Goal: Task Accomplishment & Management: Use online tool/utility

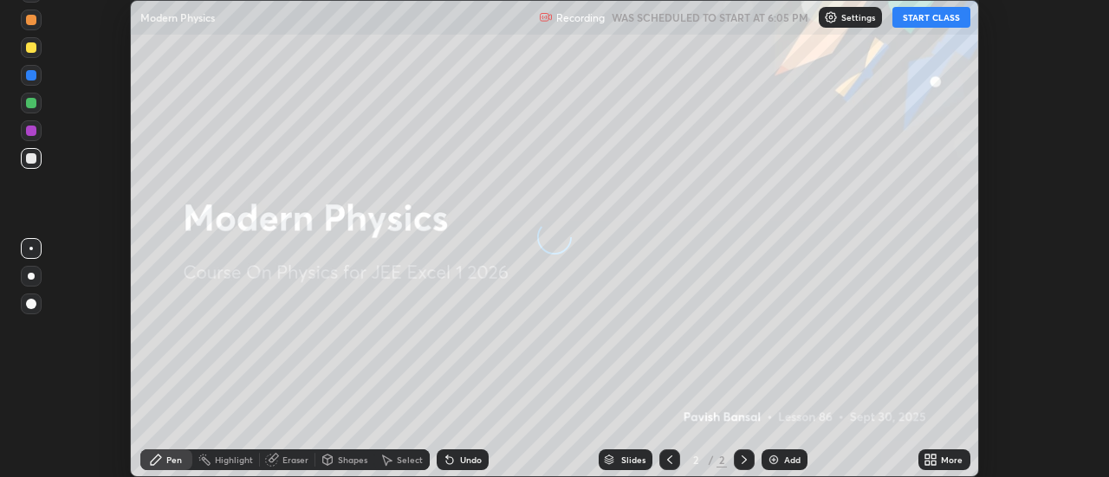
scroll to position [477, 1108]
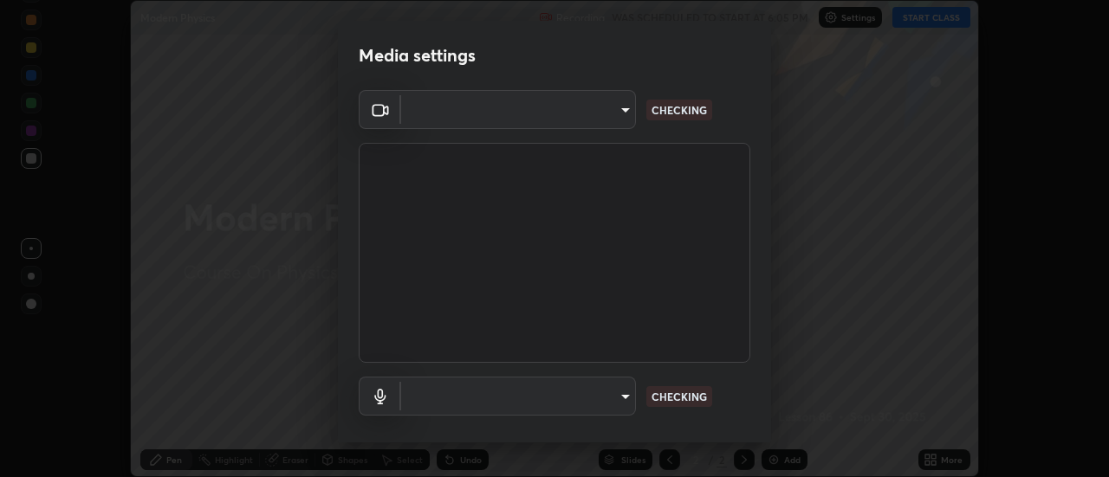
type input "7cd0ed95eba09456d19ed63346f1d3b03486074fee434c8a7858a8914b95879e"
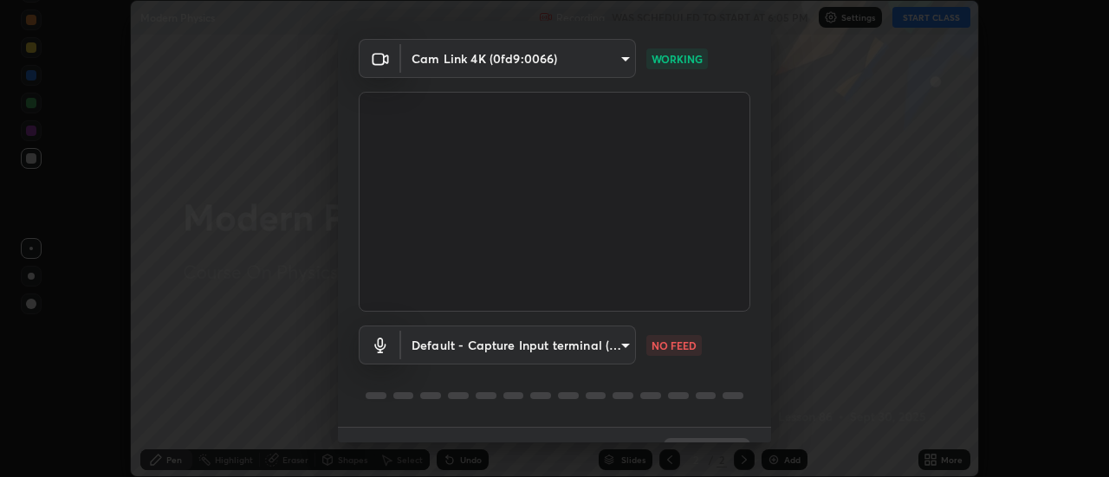
scroll to position [91, 0]
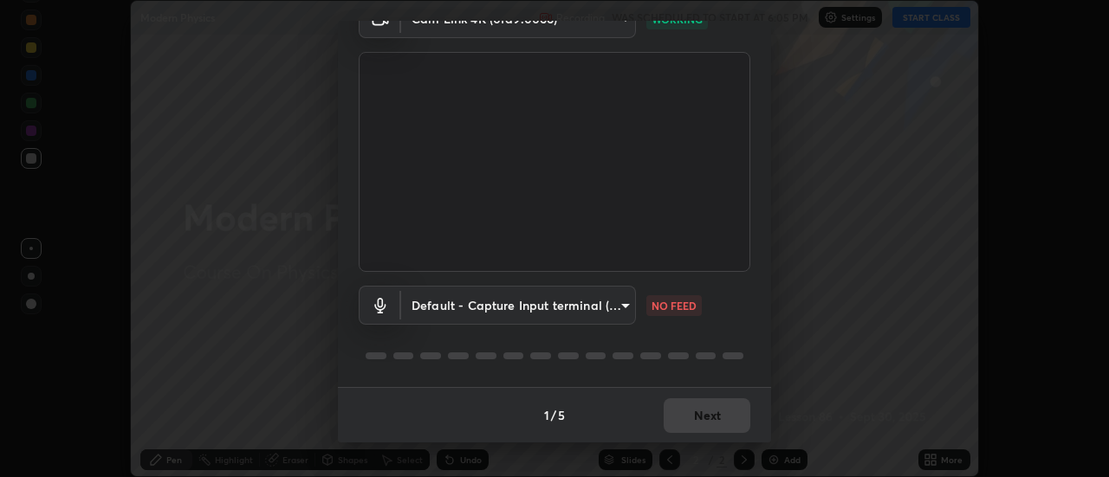
click at [619, 314] on body "Erase all Modern Physics Recording WAS SCHEDULED TO START AT 6:05 PM Settings S…" at bounding box center [554, 238] width 1109 height 477
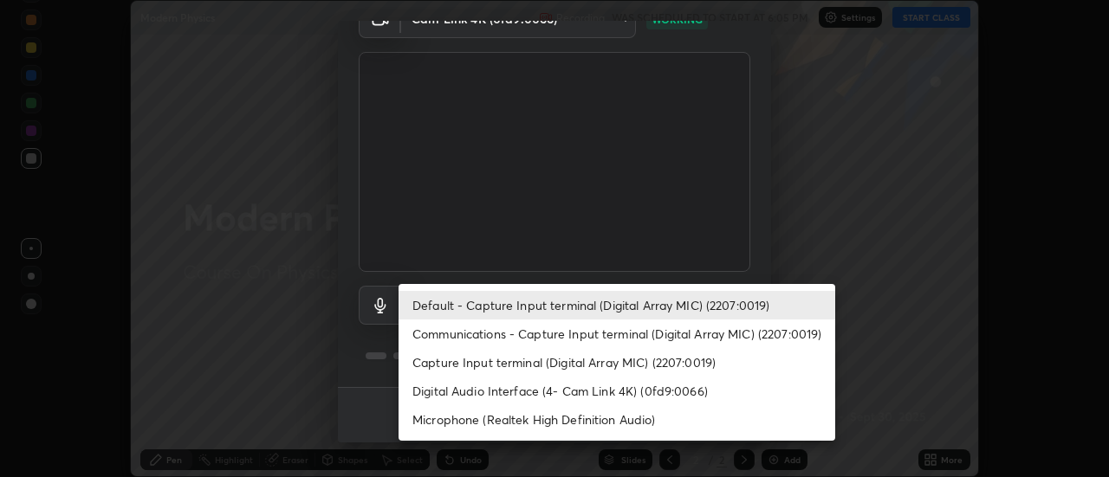
click at [618, 332] on li "Communications - Capture Input terminal (Digital Array MIC) (2207:0019)" at bounding box center [616, 334] width 437 height 29
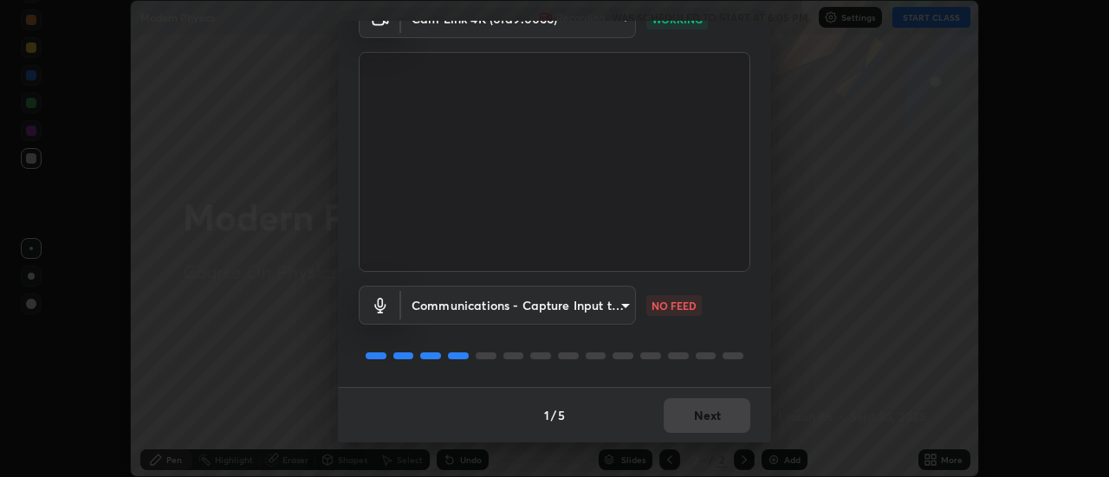
click at [598, 308] on body "Erase all Modern Physics Recording WAS SCHEDULED TO START AT 6:05 PM Settings S…" at bounding box center [554, 238] width 1109 height 477
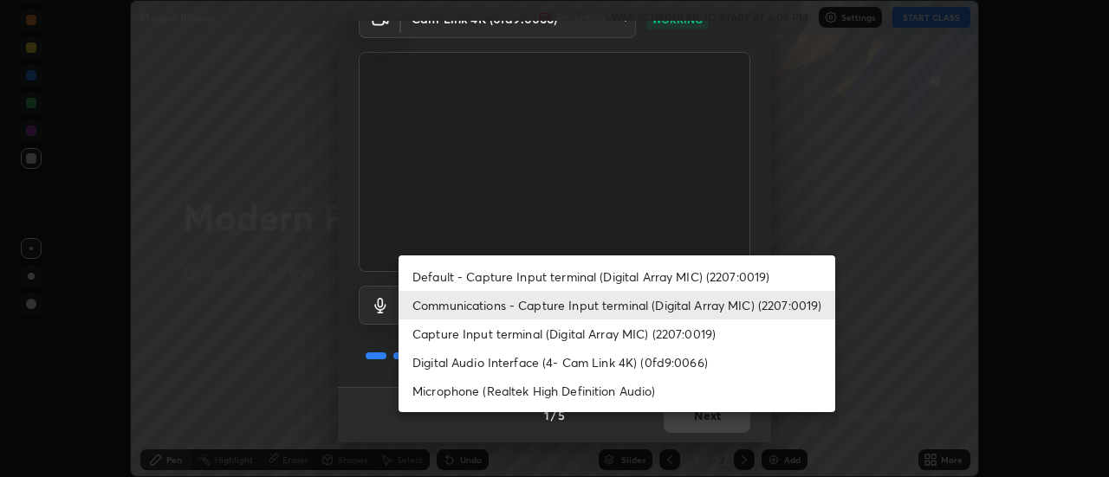
click at [592, 275] on li "Default - Capture Input terminal (Digital Array MIC) (2207:0019)" at bounding box center [616, 276] width 437 height 29
type input "default"
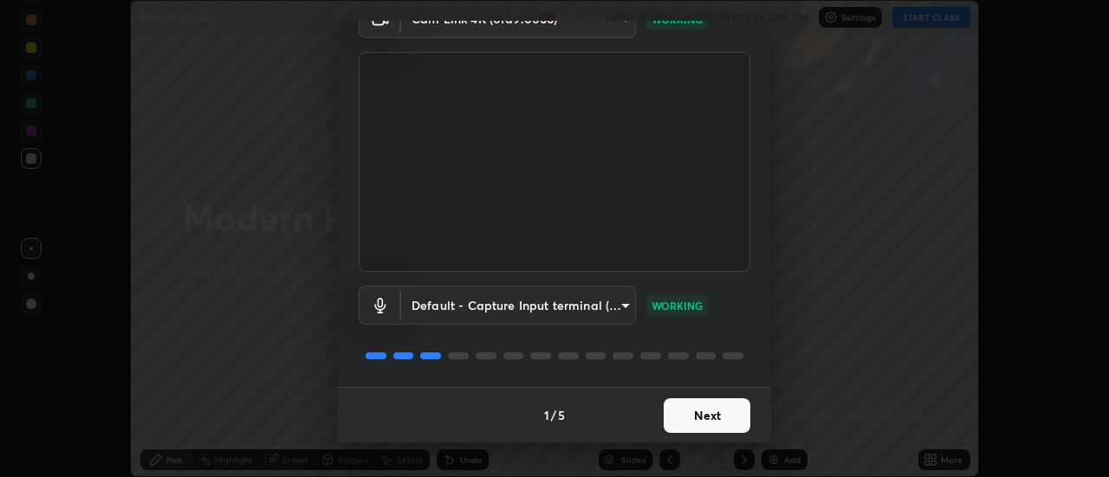
click at [721, 418] on button "Next" at bounding box center [706, 415] width 87 height 35
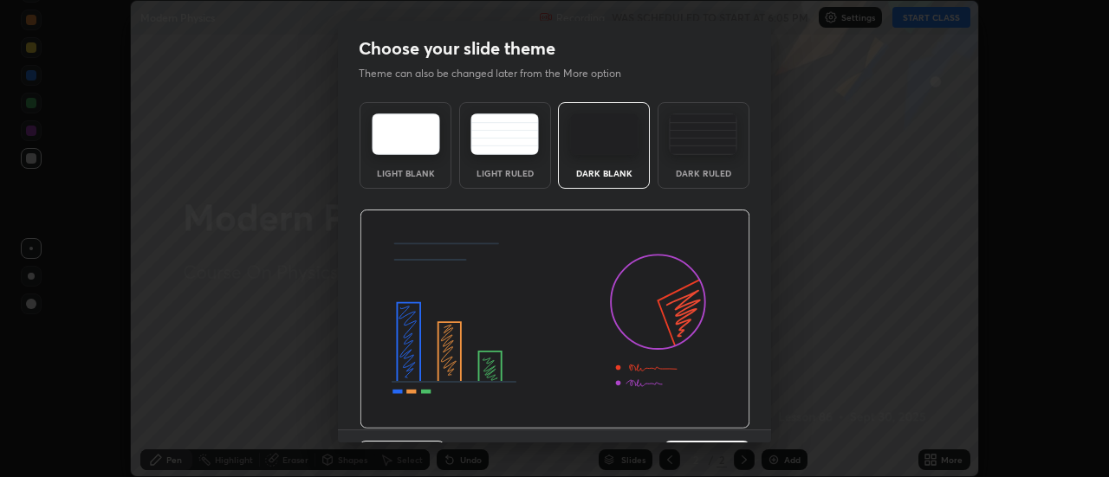
click at [743, 422] on img at bounding box center [554, 320] width 391 height 220
click at [748, 421] on div "Light Blank Light Ruled Dark Blank Dark Ruled" at bounding box center [554, 262] width 433 height 334
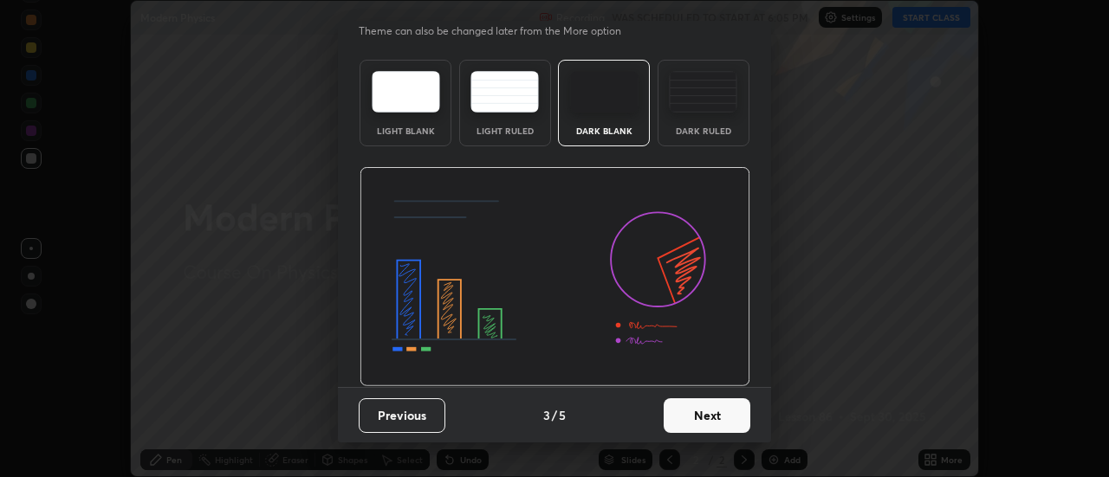
click at [714, 411] on button "Next" at bounding box center [706, 415] width 87 height 35
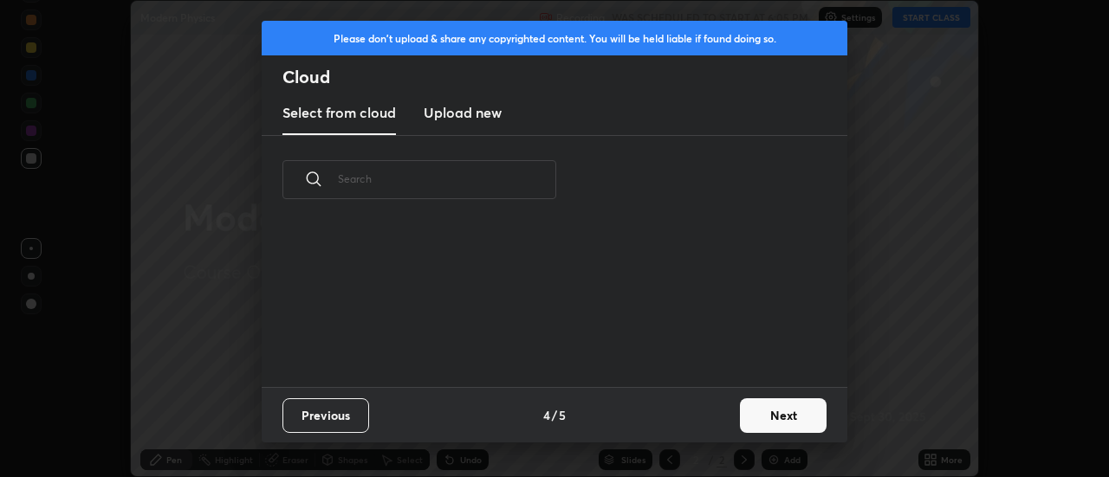
click at [715, 417] on div "Previous 4 / 5 Next" at bounding box center [555, 414] width 586 height 55
click at [743, 421] on button "Next" at bounding box center [783, 415] width 87 height 35
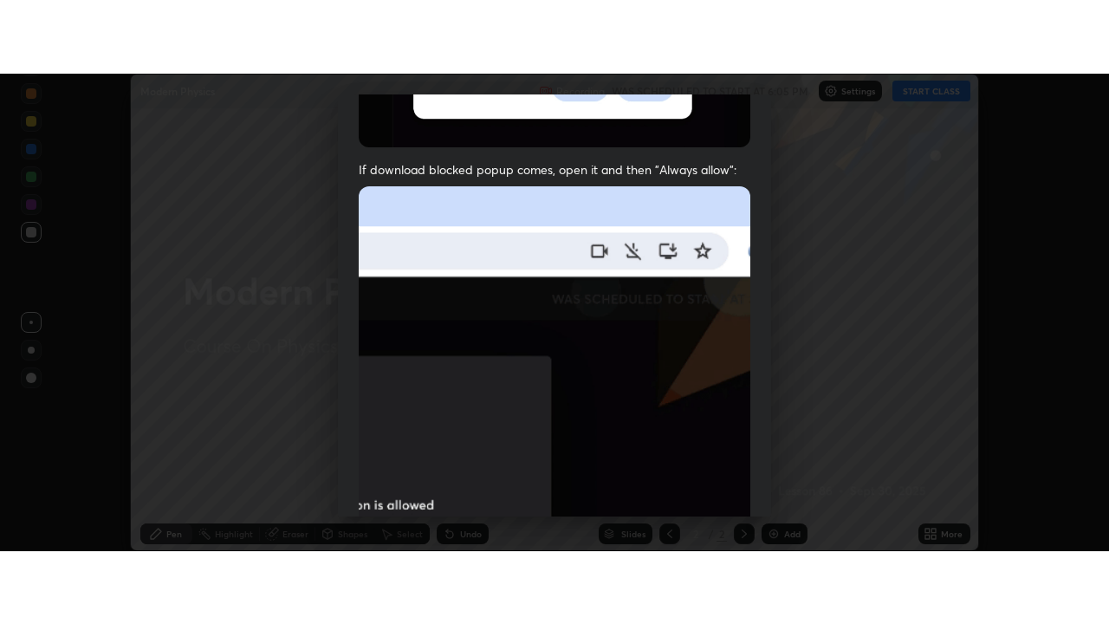
scroll to position [444, 0]
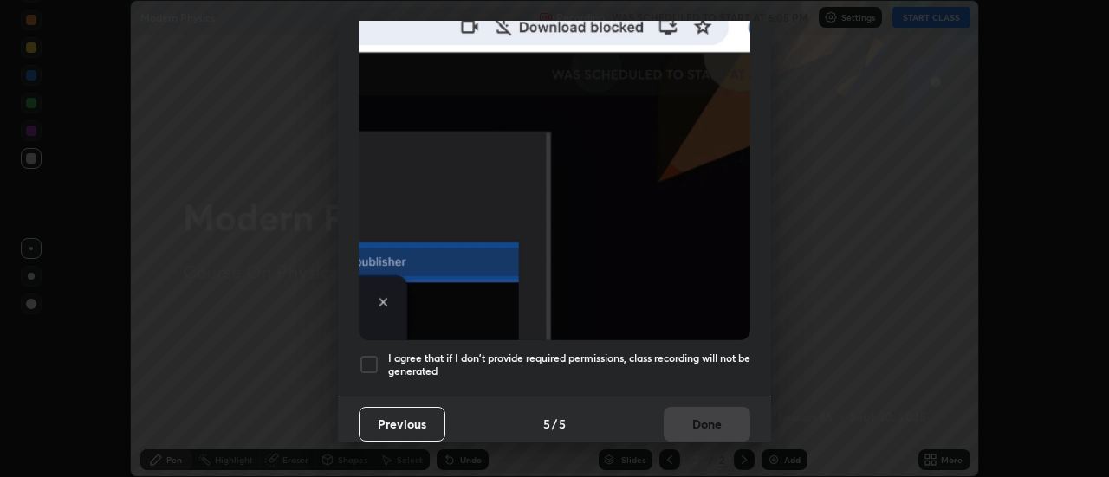
click at [694, 331] on img at bounding box center [555, 151] width 392 height 379
click at [696, 405] on div "Previous 5 / 5 Done" at bounding box center [554, 423] width 433 height 55
click at [722, 354] on h5 "I agree that if I don't provide required permissions, class recording will not …" at bounding box center [569, 365] width 362 height 27
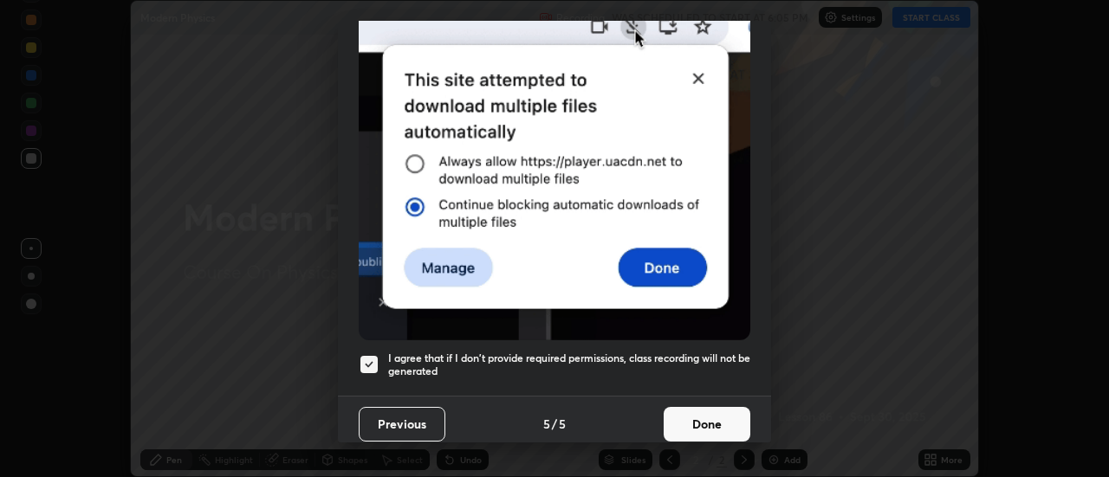
click at [721, 423] on button "Done" at bounding box center [706, 424] width 87 height 35
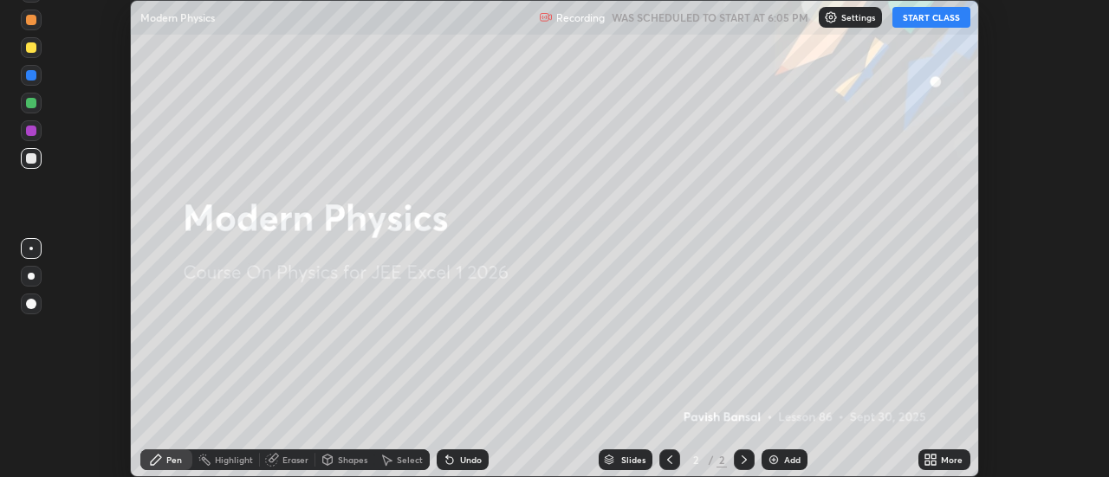
click at [942, 458] on div "More" at bounding box center [952, 460] width 22 height 9
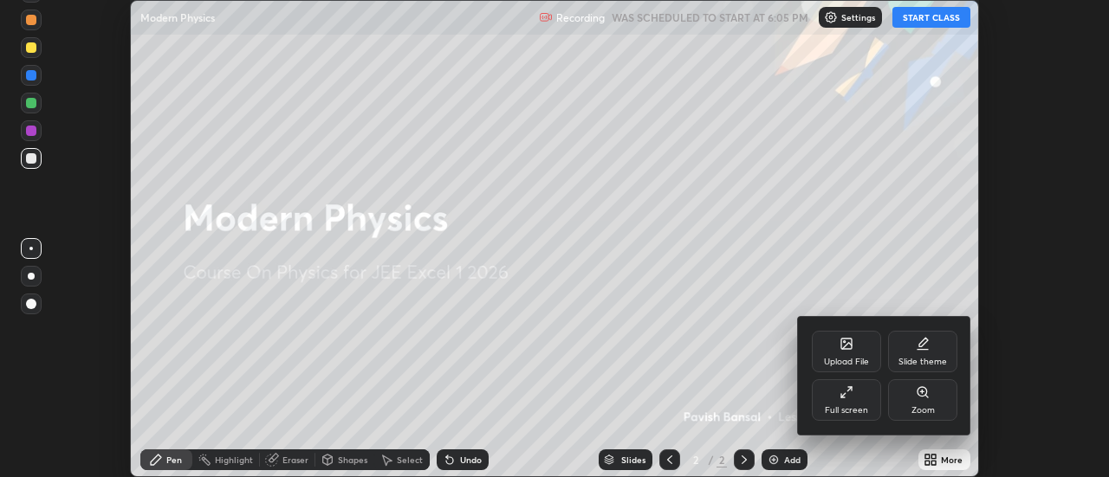
click at [868, 404] on div "Full screen" at bounding box center [846, 400] width 69 height 42
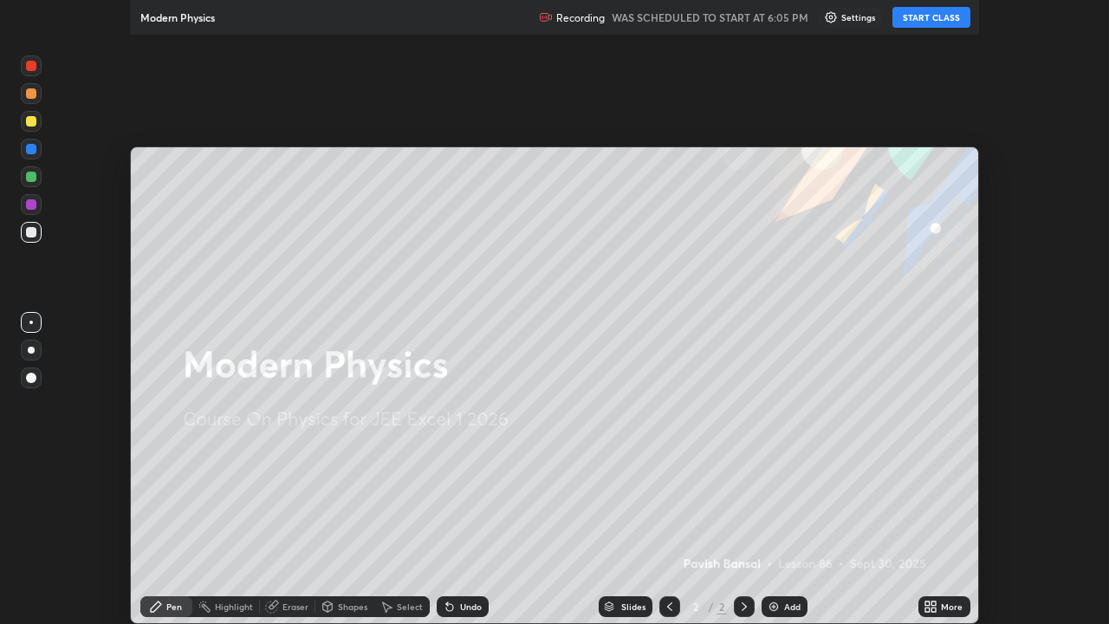
scroll to position [624, 1109]
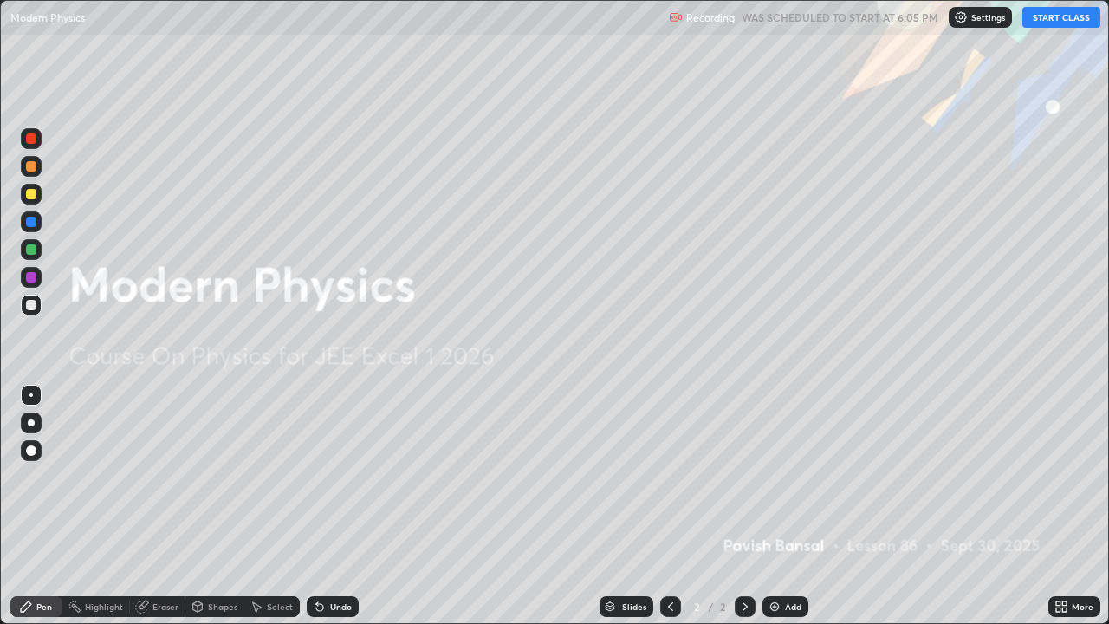
click at [1038, 19] on button "START CLASS" at bounding box center [1061, 17] width 78 height 21
click at [785, 476] on div "Add" at bounding box center [793, 606] width 16 height 9
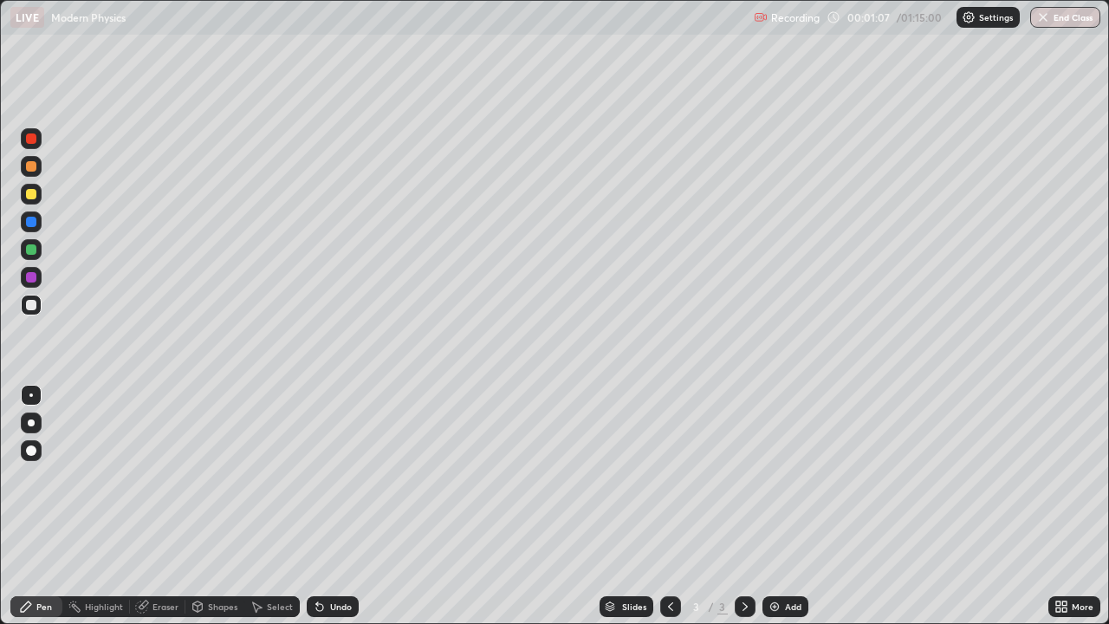
click at [33, 424] on div at bounding box center [31, 422] width 7 height 7
click at [36, 252] on div at bounding box center [31, 249] width 10 height 10
click at [34, 197] on div at bounding box center [31, 194] width 10 height 10
click at [104, 476] on div "Highlight" at bounding box center [96, 606] width 68 height 21
click at [50, 476] on div "Pen" at bounding box center [44, 606] width 16 height 9
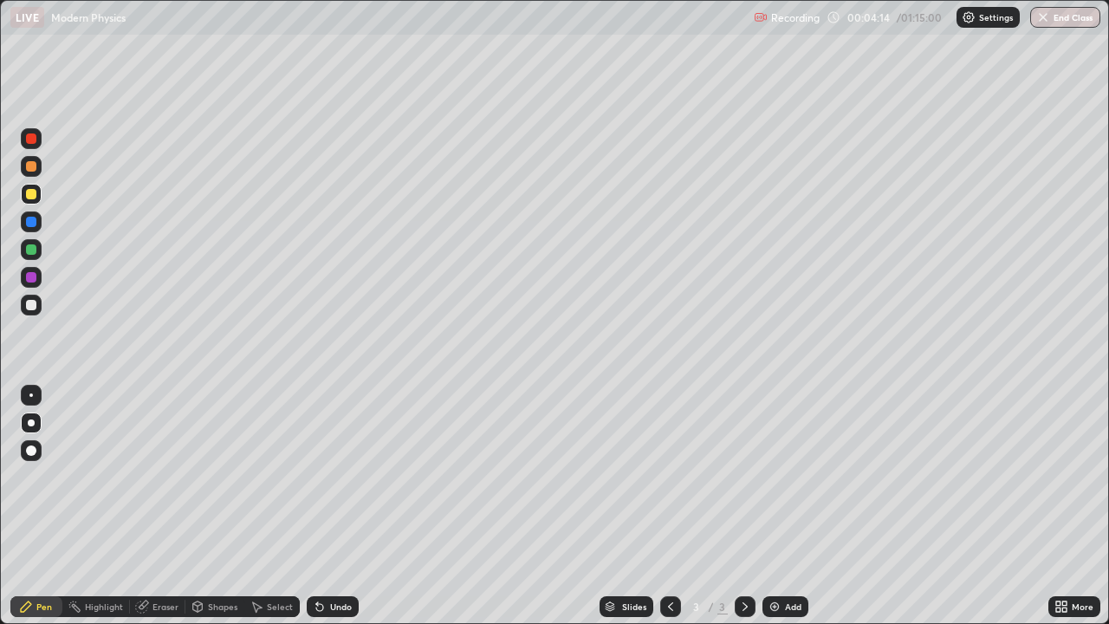
click at [31, 250] on div at bounding box center [31, 249] width 10 height 10
click at [319, 476] on div "Undo" at bounding box center [333, 606] width 52 height 21
click at [37, 304] on div at bounding box center [31, 304] width 21 height 21
click at [38, 194] on div at bounding box center [31, 194] width 21 height 21
click at [780, 476] on div "Add" at bounding box center [785, 606] width 46 height 21
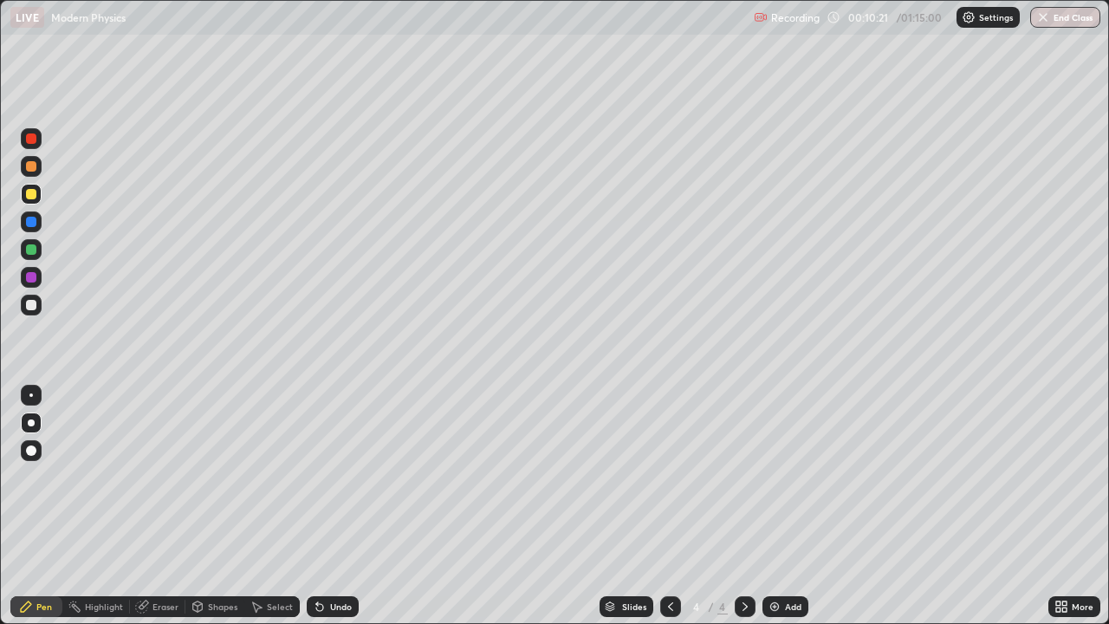
click at [31, 306] on div at bounding box center [31, 305] width 10 height 10
click at [29, 193] on div at bounding box center [31, 194] width 10 height 10
click at [31, 222] on div at bounding box center [31, 222] width 10 height 10
click at [669, 476] on icon at bounding box center [670, 606] width 14 height 14
click at [108, 476] on div "Highlight" at bounding box center [104, 606] width 38 height 9
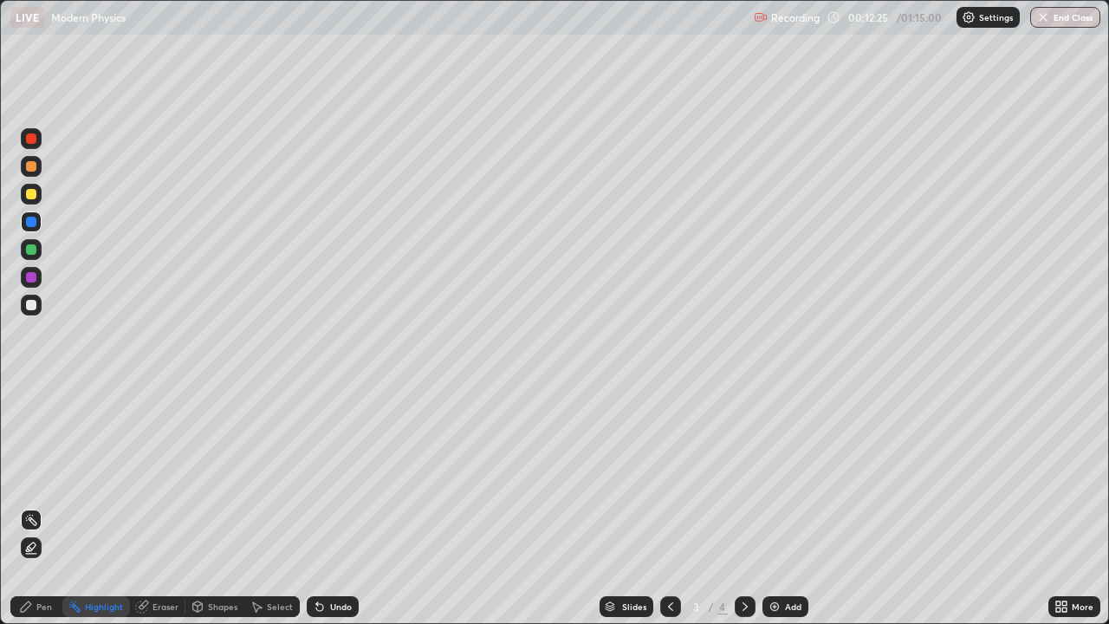
click at [743, 476] on icon at bounding box center [745, 606] width 14 height 14
click at [47, 476] on div "Pen" at bounding box center [36, 606] width 52 height 21
click at [94, 476] on div "Highlight" at bounding box center [104, 606] width 38 height 9
click at [43, 476] on div "Pen" at bounding box center [44, 606] width 16 height 9
click at [320, 476] on icon at bounding box center [319, 607] width 7 height 7
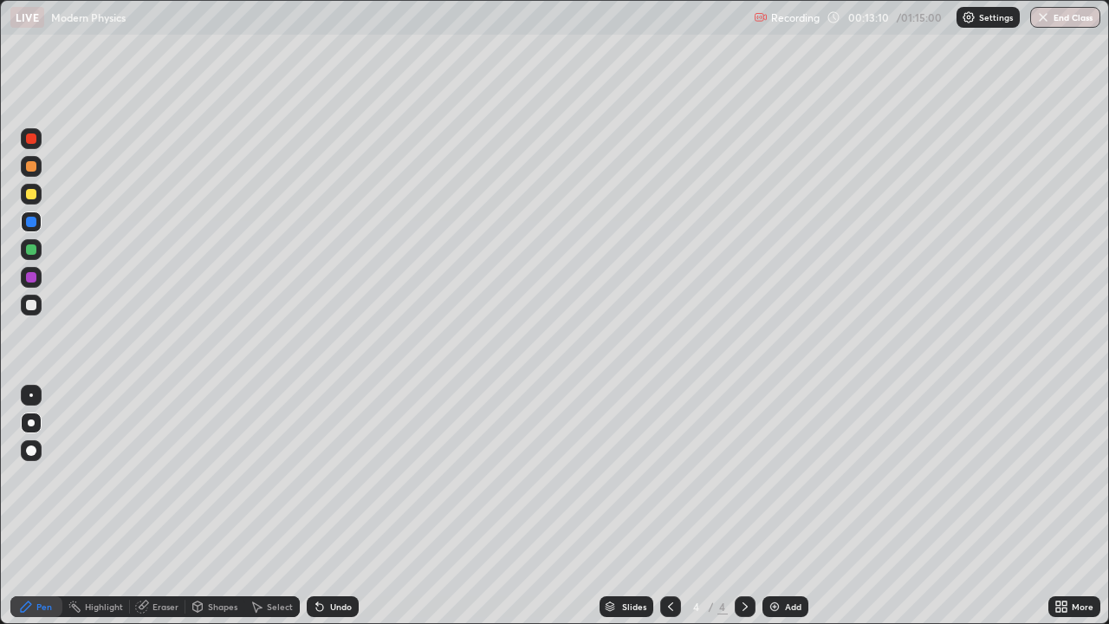
click at [330, 476] on div "Undo" at bounding box center [341, 606] width 22 height 9
click at [333, 476] on div "Undo" at bounding box center [333, 606] width 52 height 21
click at [330, 476] on div "Undo" at bounding box center [341, 606] width 22 height 9
click at [326, 476] on div "Undo" at bounding box center [333, 606] width 52 height 21
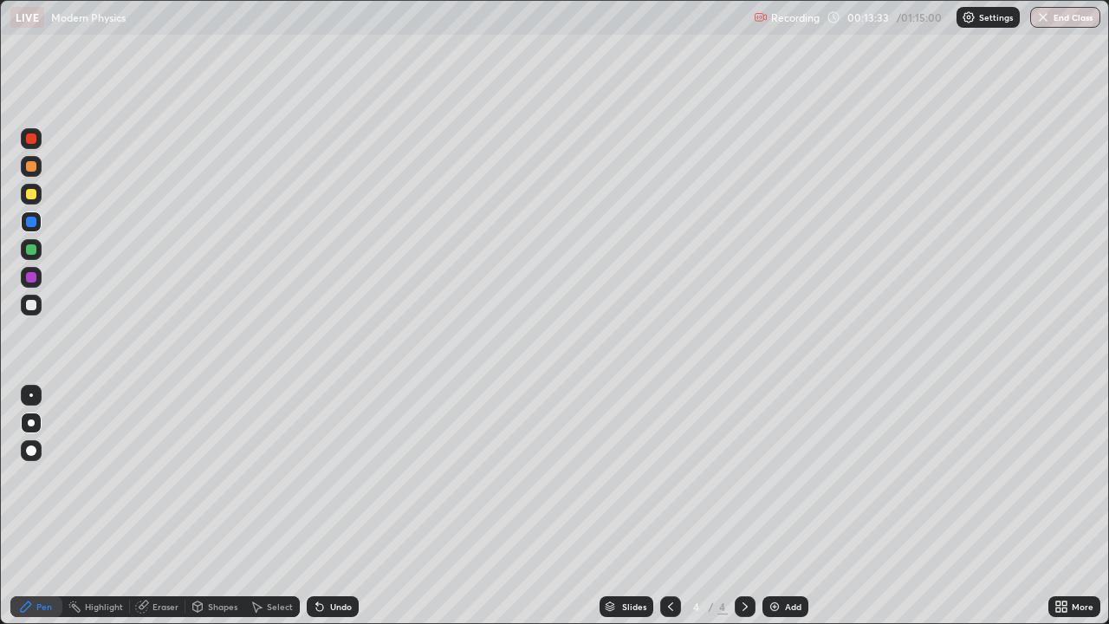
click at [34, 273] on div at bounding box center [31, 277] width 10 height 10
click at [35, 306] on div at bounding box center [31, 305] width 10 height 10
click at [349, 476] on div "Undo" at bounding box center [333, 606] width 52 height 21
click at [345, 476] on div "Undo" at bounding box center [341, 606] width 22 height 9
click at [81, 476] on div "Highlight" at bounding box center [96, 606] width 68 height 21
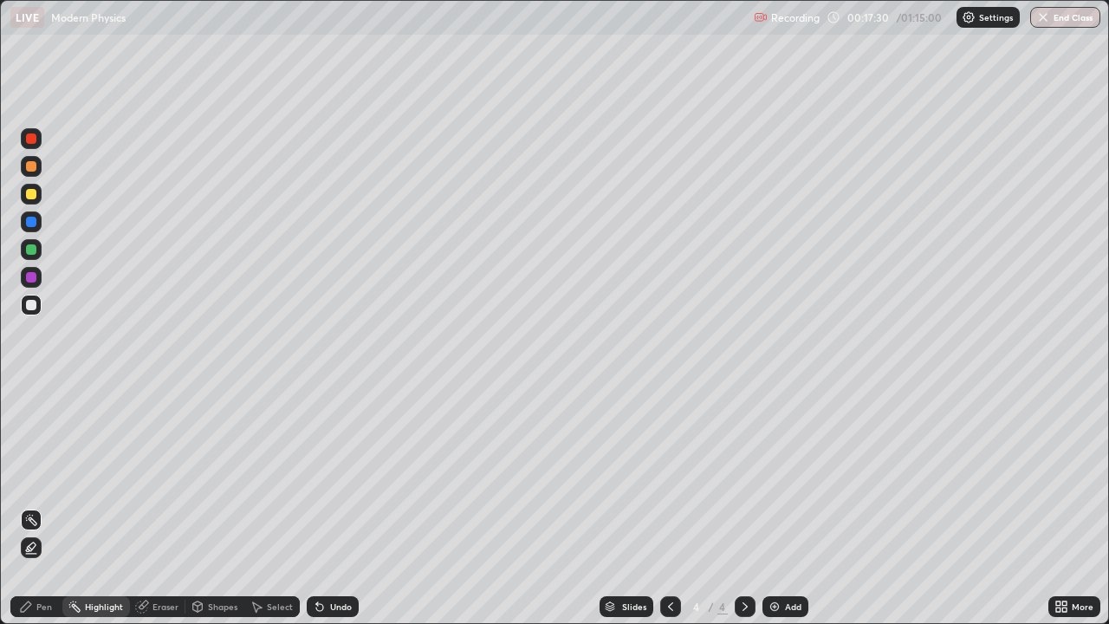
click at [111, 476] on div "Highlight" at bounding box center [104, 606] width 38 height 9
click at [777, 476] on img at bounding box center [774, 606] width 14 height 14
click at [47, 476] on div "Pen" at bounding box center [44, 606] width 16 height 9
click at [316, 476] on icon at bounding box center [317, 603] width 2 height 2
click at [321, 476] on icon at bounding box center [320, 606] width 14 height 14
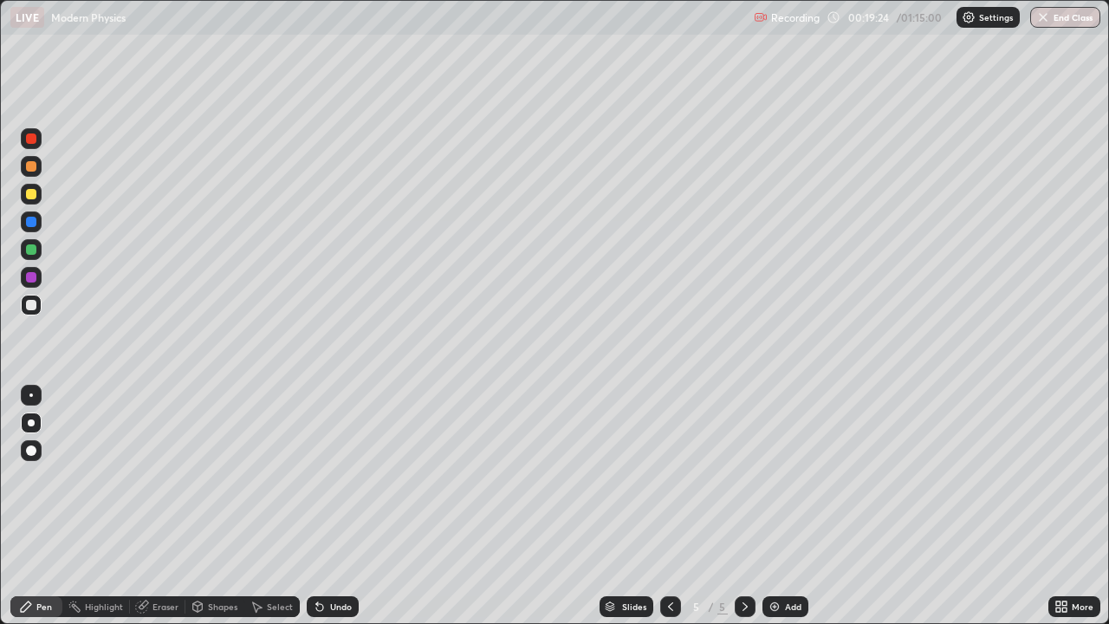
click at [316, 476] on icon at bounding box center [317, 603] width 2 height 2
click at [342, 476] on div "Undo" at bounding box center [333, 606] width 52 height 21
click at [337, 476] on div "Undo" at bounding box center [341, 606] width 22 height 9
click at [32, 277] on div at bounding box center [31, 277] width 10 height 10
click at [155, 476] on div "Eraser" at bounding box center [165, 606] width 26 height 9
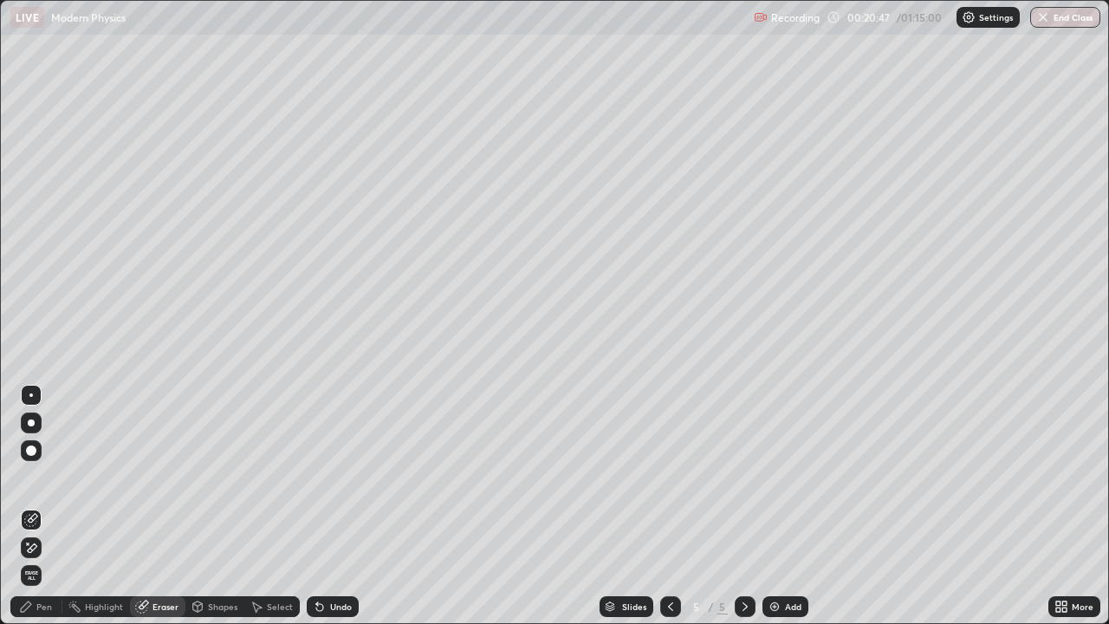
click at [40, 476] on div "Pen" at bounding box center [36, 606] width 52 height 21
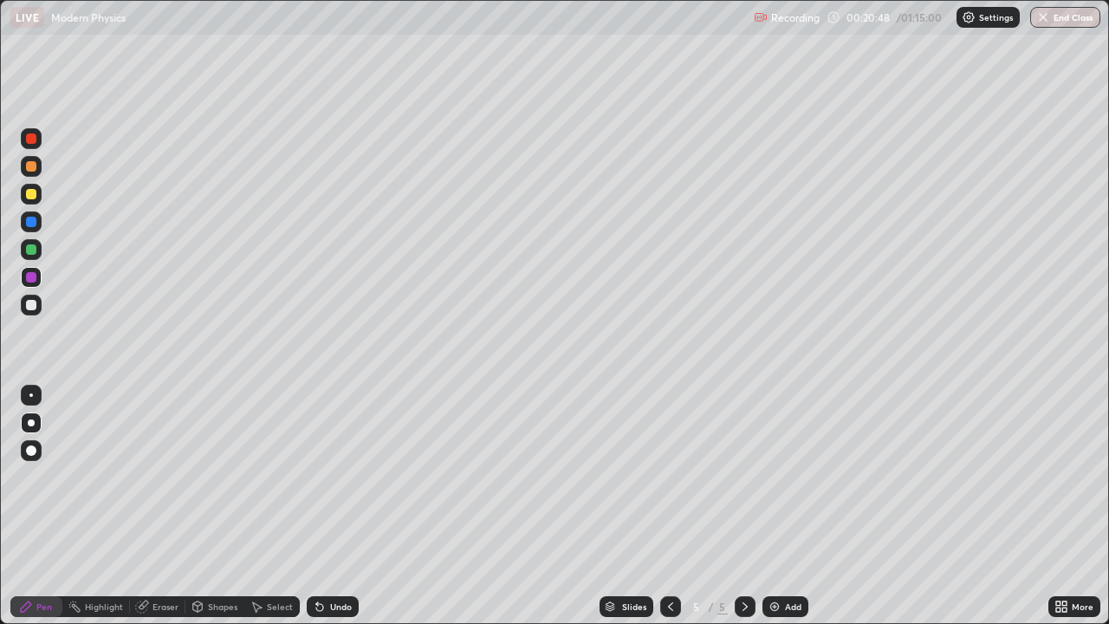
click at [31, 296] on div at bounding box center [31, 304] width 21 height 21
click at [32, 197] on div at bounding box center [31, 194] width 10 height 10
click at [93, 476] on div "Highlight" at bounding box center [104, 606] width 38 height 9
click at [47, 476] on div "Pen" at bounding box center [44, 606] width 16 height 9
click at [31, 251] on div at bounding box center [31, 249] width 10 height 10
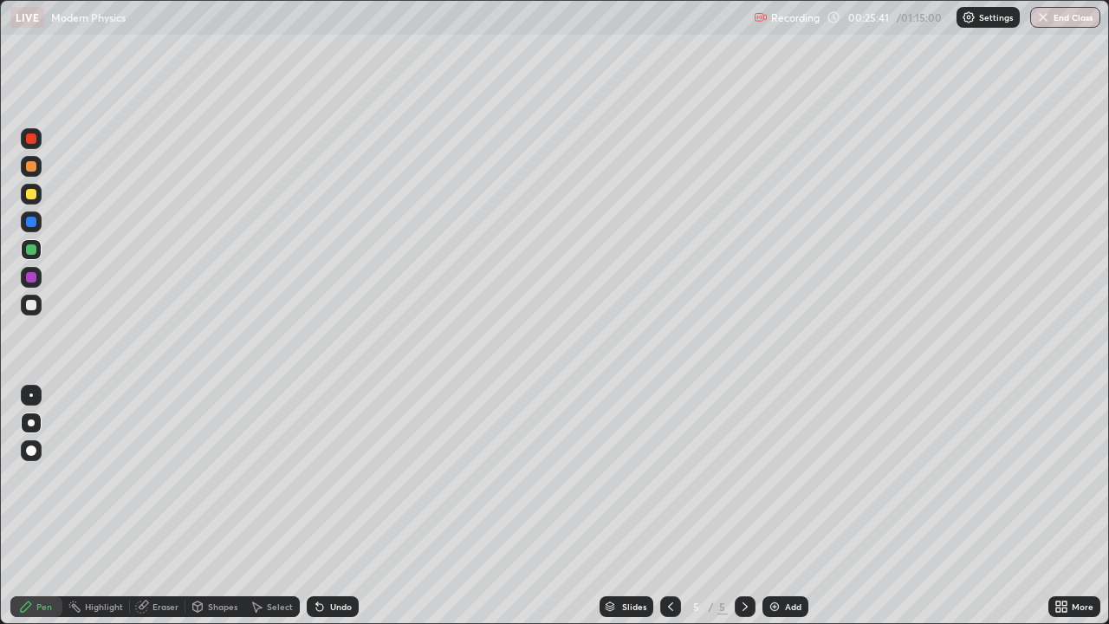
click at [773, 476] on img at bounding box center [774, 606] width 14 height 14
click at [32, 303] on div at bounding box center [31, 305] width 10 height 10
click at [319, 476] on icon at bounding box center [319, 607] width 7 height 7
click at [316, 476] on icon at bounding box center [317, 603] width 2 height 2
click at [312, 476] on div "Undo" at bounding box center [333, 606] width 52 height 21
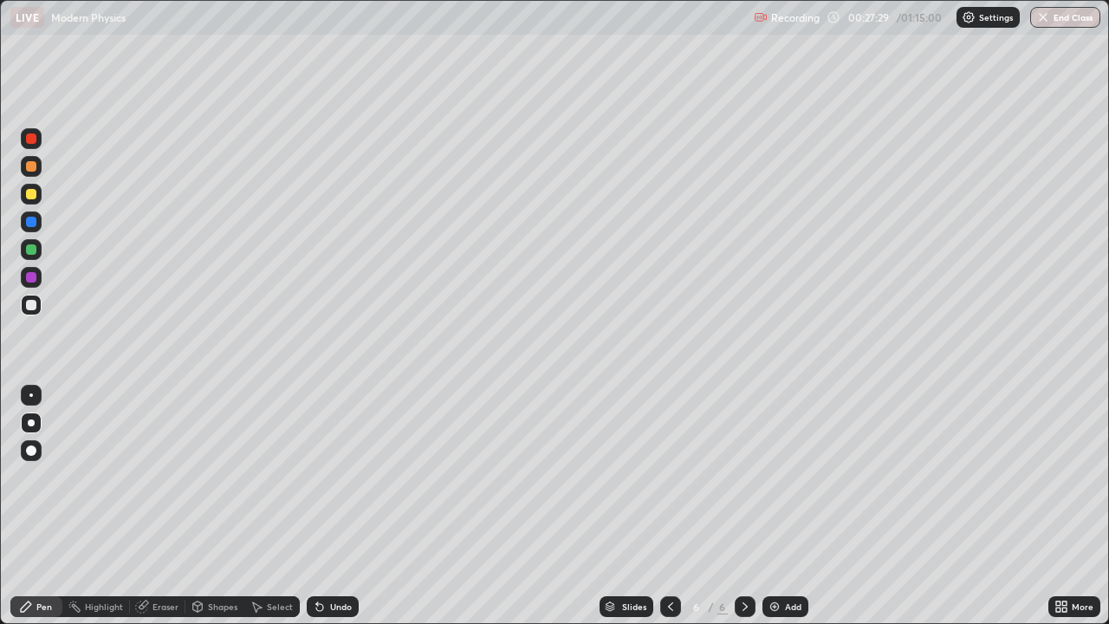
click at [29, 197] on div at bounding box center [31, 194] width 10 height 10
click at [98, 476] on div "Highlight" at bounding box center [104, 606] width 38 height 9
click at [668, 476] on icon at bounding box center [670, 606] width 14 height 14
click at [667, 476] on icon at bounding box center [670, 606] width 14 height 14
click at [743, 476] on icon at bounding box center [745, 606] width 14 height 14
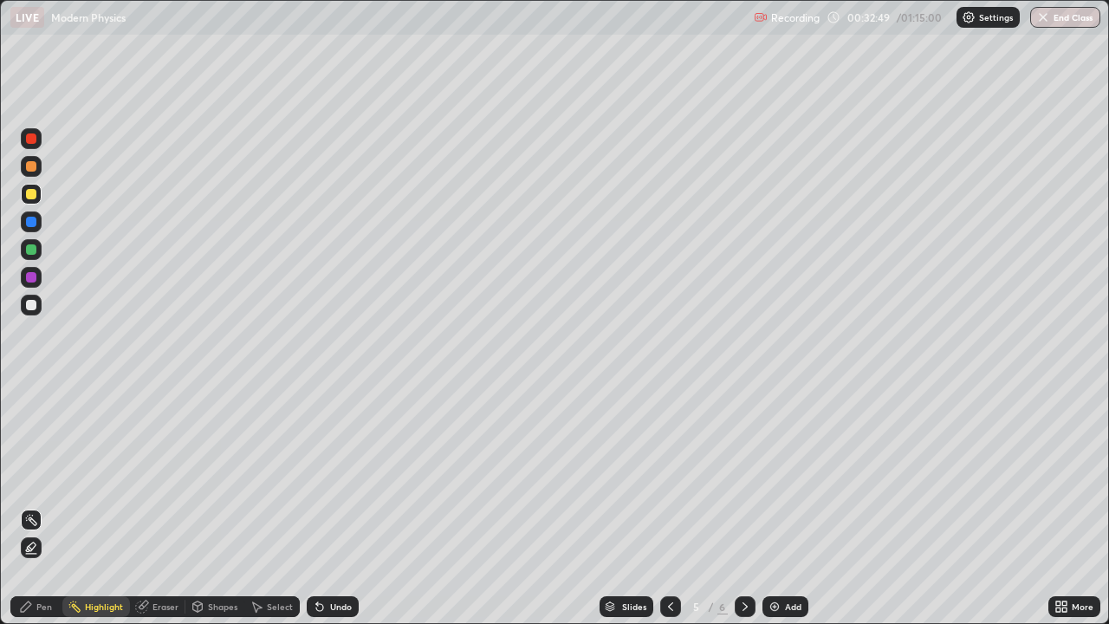
click at [741, 476] on icon at bounding box center [745, 606] width 14 height 14
click at [786, 476] on div "Add" at bounding box center [793, 606] width 16 height 9
click at [50, 476] on div "Pen" at bounding box center [36, 606] width 52 height 21
click at [32, 303] on div at bounding box center [31, 305] width 10 height 10
click at [34, 166] on div at bounding box center [31, 166] width 10 height 10
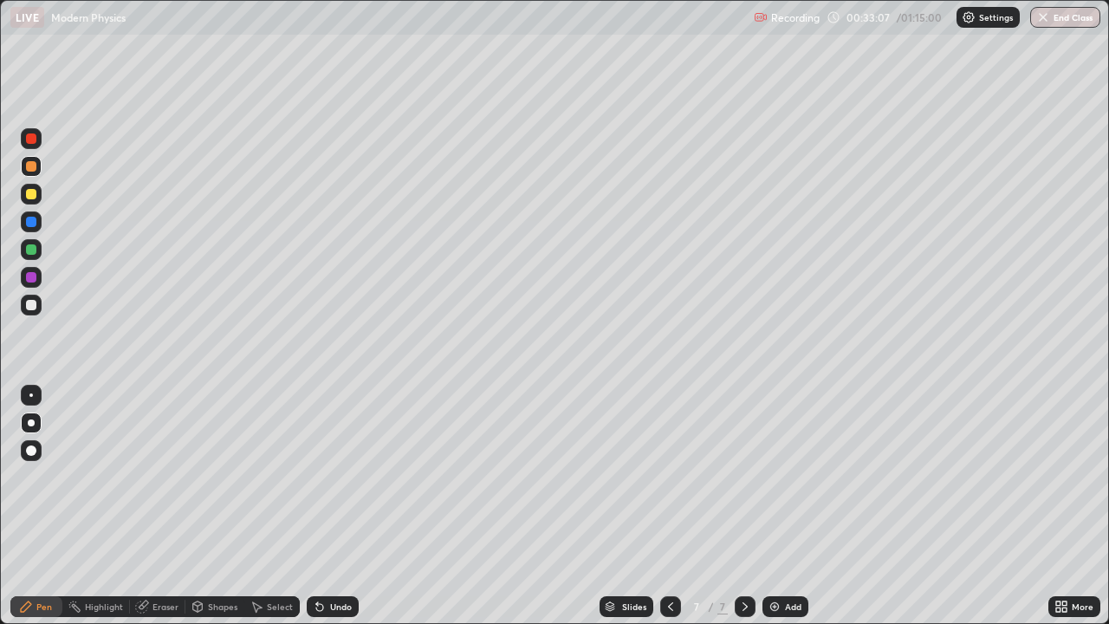
click at [35, 222] on div at bounding box center [31, 222] width 10 height 10
click at [321, 476] on icon at bounding box center [320, 606] width 14 height 14
click at [29, 301] on div at bounding box center [31, 305] width 10 height 10
click at [28, 191] on div at bounding box center [31, 194] width 10 height 10
click at [336, 476] on div "Undo" at bounding box center [341, 606] width 22 height 9
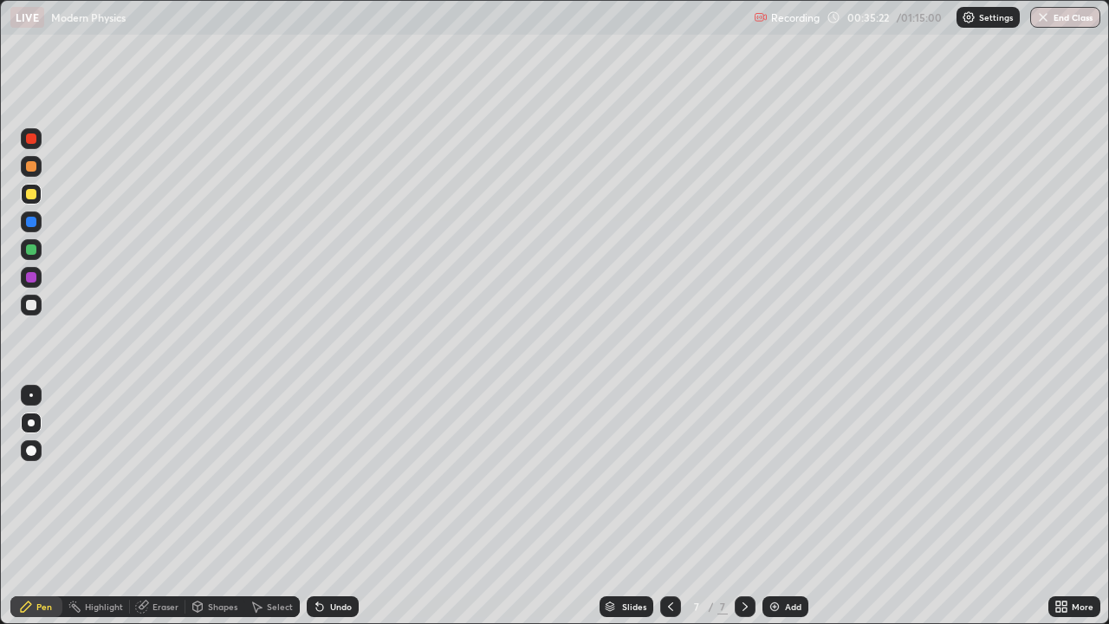
click at [30, 275] on div at bounding box center [31, 277] width 10 height 10
click at [29, 218] on div at bounding box center [31, 222] width 10 height 10
click at [789, 476] on div "Add" at bounding box center [793, 606] width 16 height 9
click at [36, 308] on div at bounding box center [31, 304] width 21 height 21
click at [33, 197] on div at bounding box center [31, 194] width 10 height 10
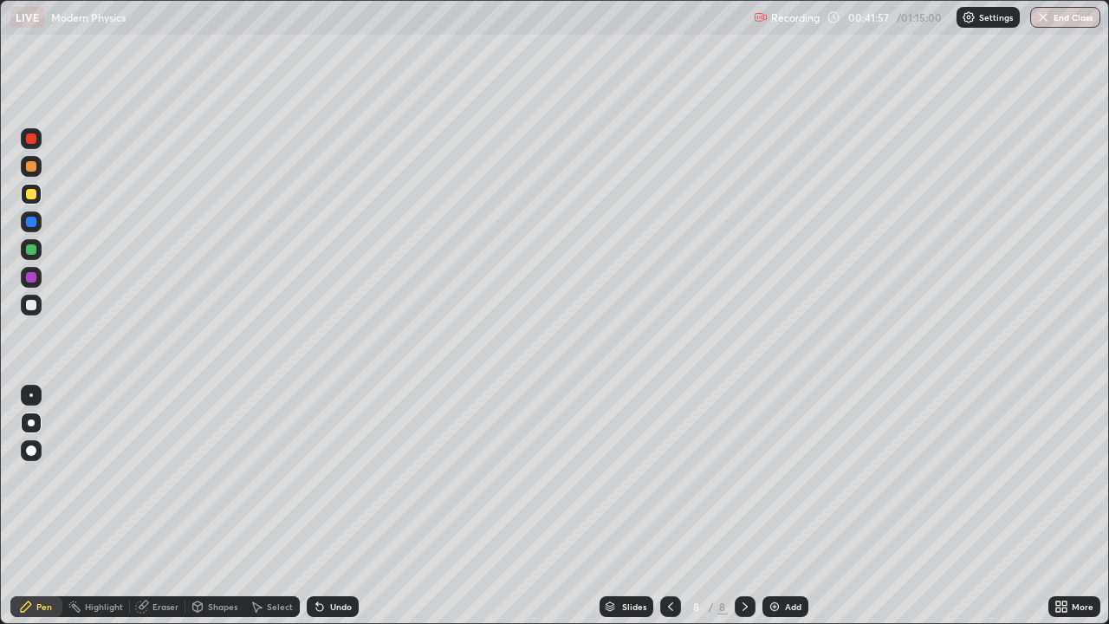
click at [326, 476] on div "Undo" at bounding box center [333, 606] width 52 height 21
click at [320, 476] on div "Undo" at bounding box center [333, 606] width 52 height 21
click at [344, 476] on div "Undo" at bounding box center [341, 606] width 22 height 9
click at [341, 476] on div "Undo" at bounding box center [341, 606] width 22 height 9
click at [342, 476] on div "Undo" at bounding box center [333, 606] width 52 height 21
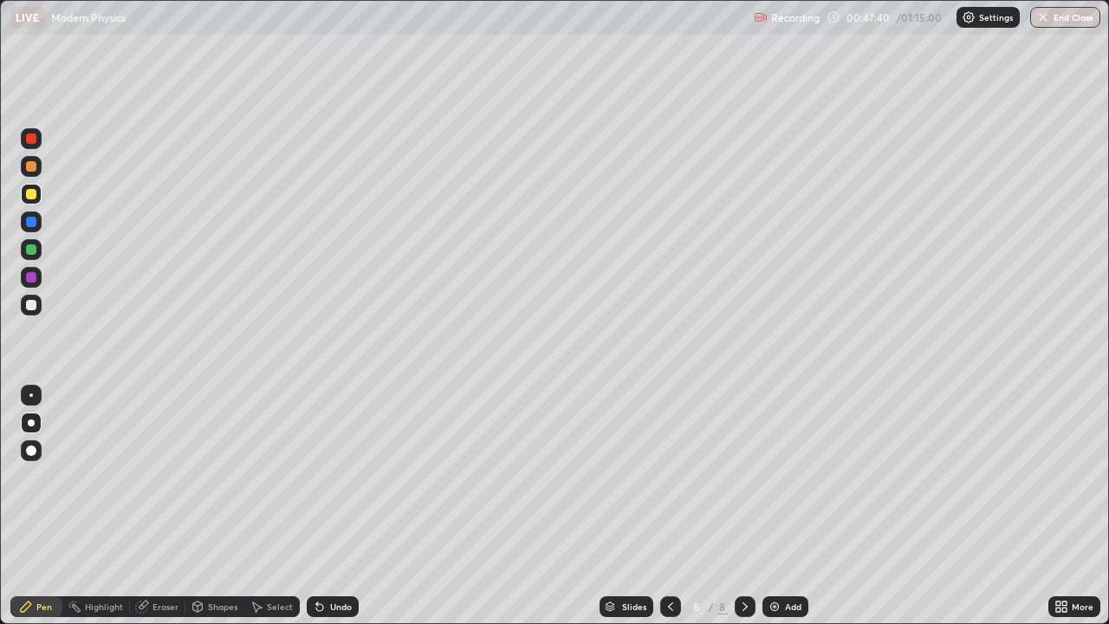
click at [346, 476] on div "Undo" at bounding box center [333, 606] width 52 height 21
click at [353, 476] on div "Undo" at bounding box center [333, 606] width 52 height 21
click at [777, 476] on img at bounding box center [774, 606] width 14 height 14
click at [1055, 16] on button "End Class" at bounding box center [1065, 17] width 70 height 21
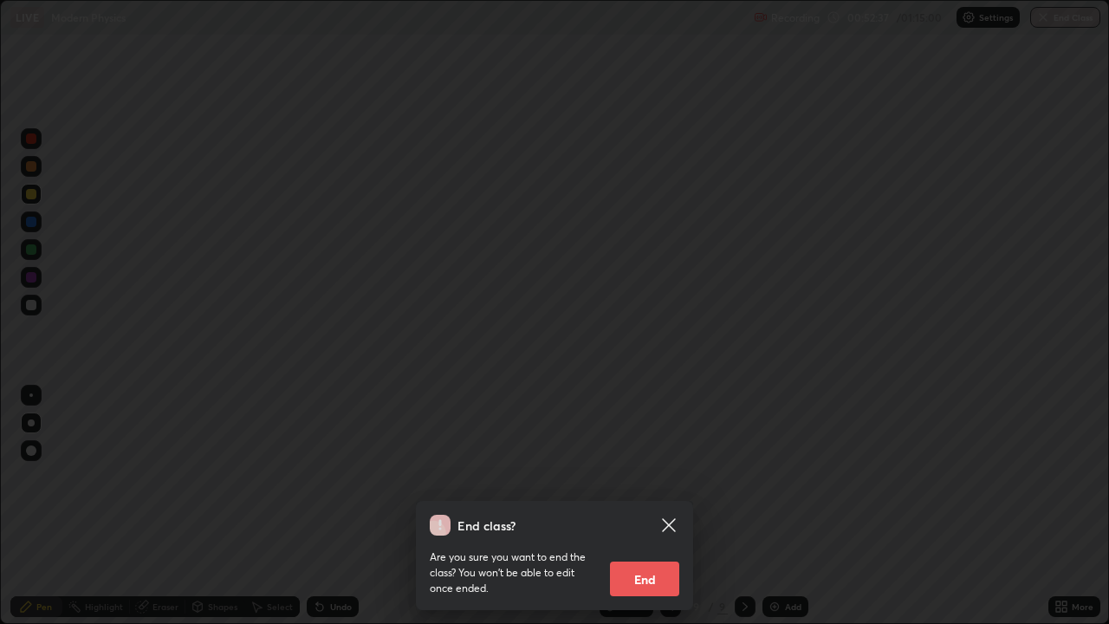
click at [623, 476] on button "End" at bounding box center [644, 578] width 69 height 35
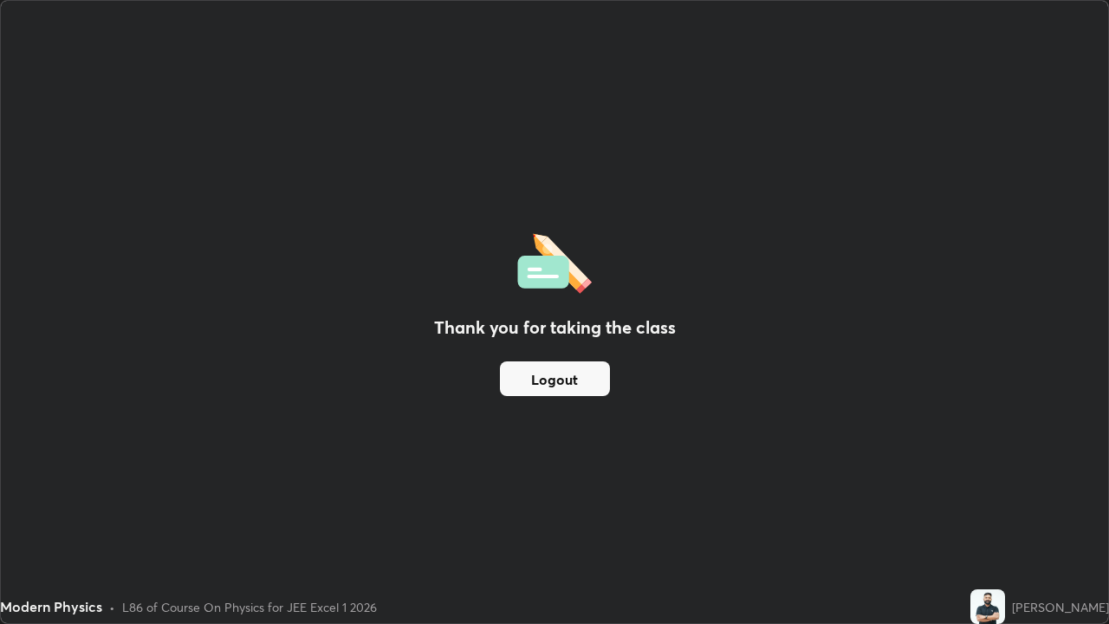
click at [542, 379] on button "Logout" at bounding box center [555, 378] width 110 height 35
